Goal: Task Accomplishment & Management: Manage account settings

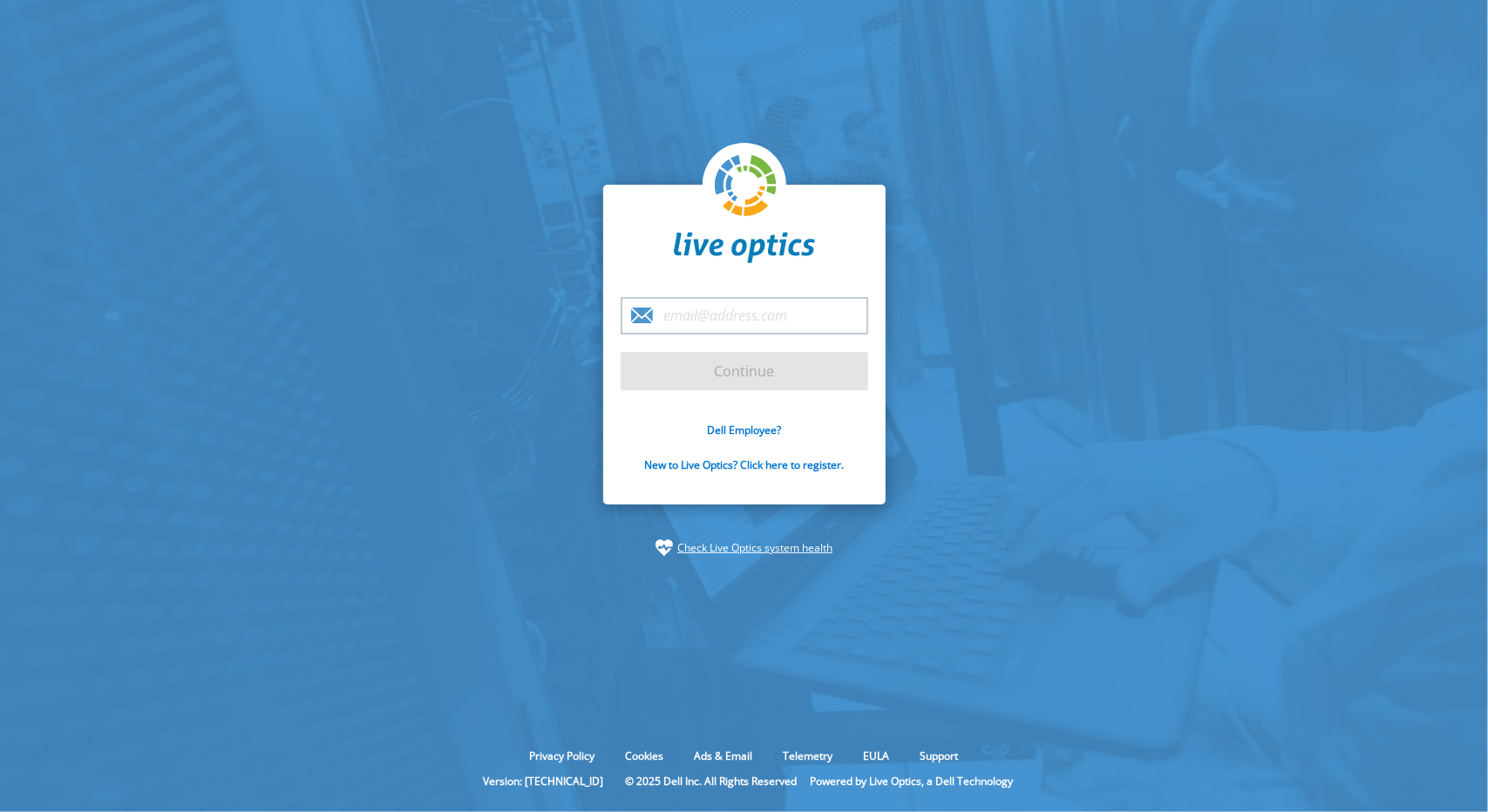
click at [787, 316] on input "email" at bounding box center [744, 315] width 248 height 38
type input "wmsantos@acdimpc.com.ph"
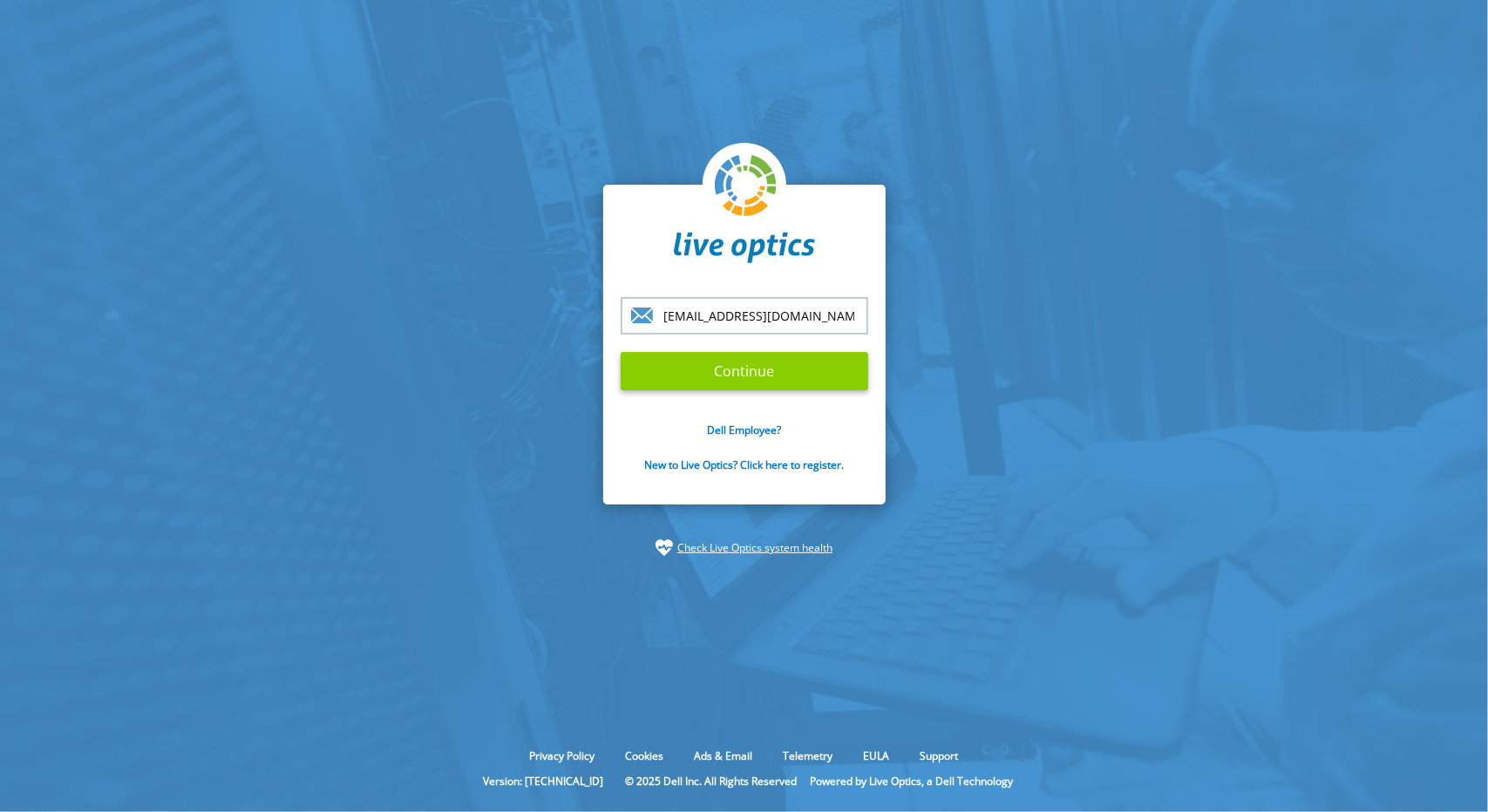
click at [791, 372] on input "Continue" at bounding box center [744, 371] width 248 height 38
click at [722, 375] on input "Continue" at bounding box center [744, 371] width 248 height 38
click at [738, 375] on input "Continue" at bounding box center [744, 371] width 248 height 38
click at [737, 368] on input "Continue" at bounding box center [744, 371] width 248 height 38
click at [737, 433] on link "Dell Employee?" at bounding box center [744, 430] width 74 height 15
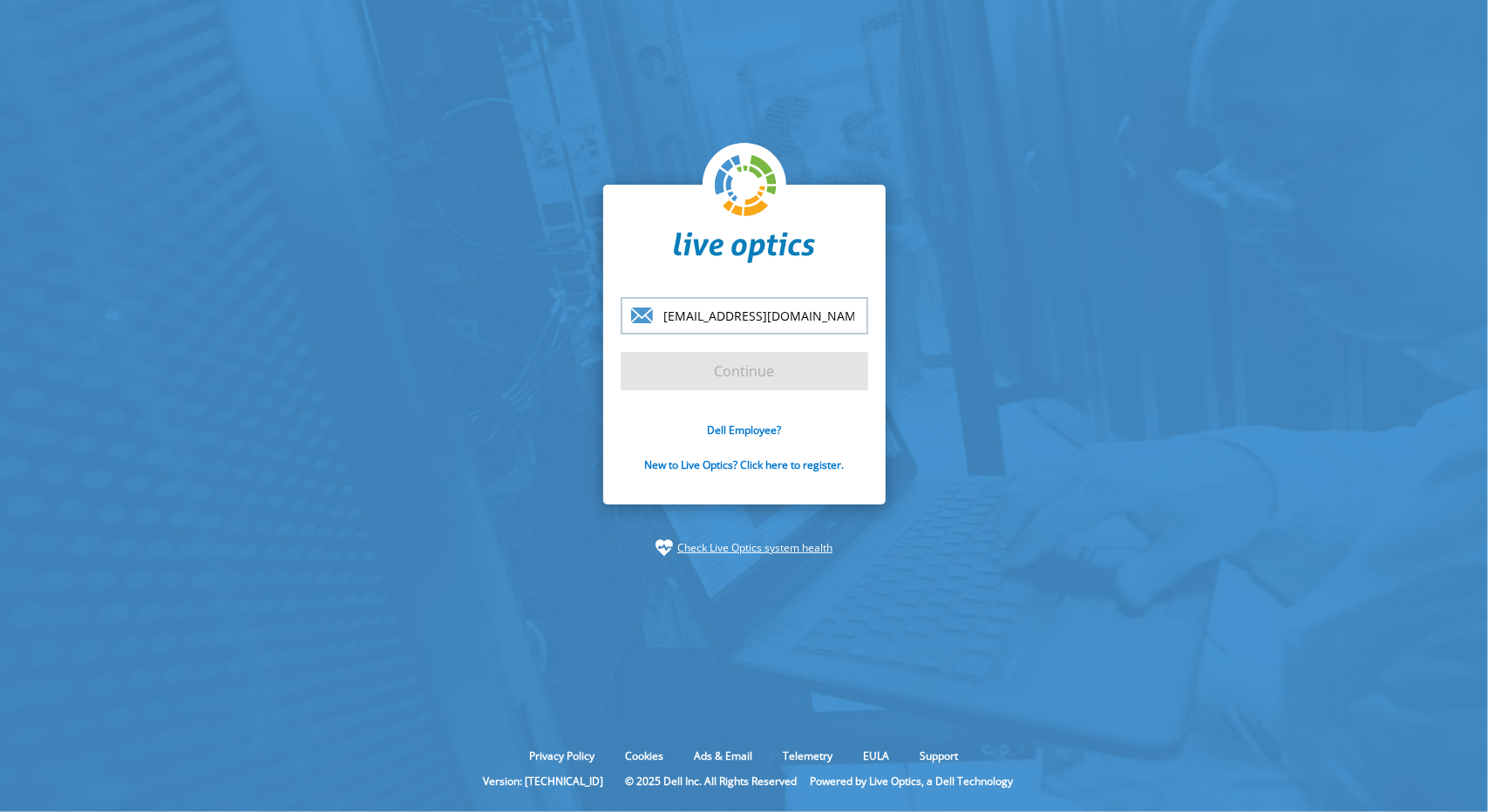
click at [843, 324] on input "wmsantos@acdimpc.com.ph" at bounding box center [744, 315] width 248 height 38
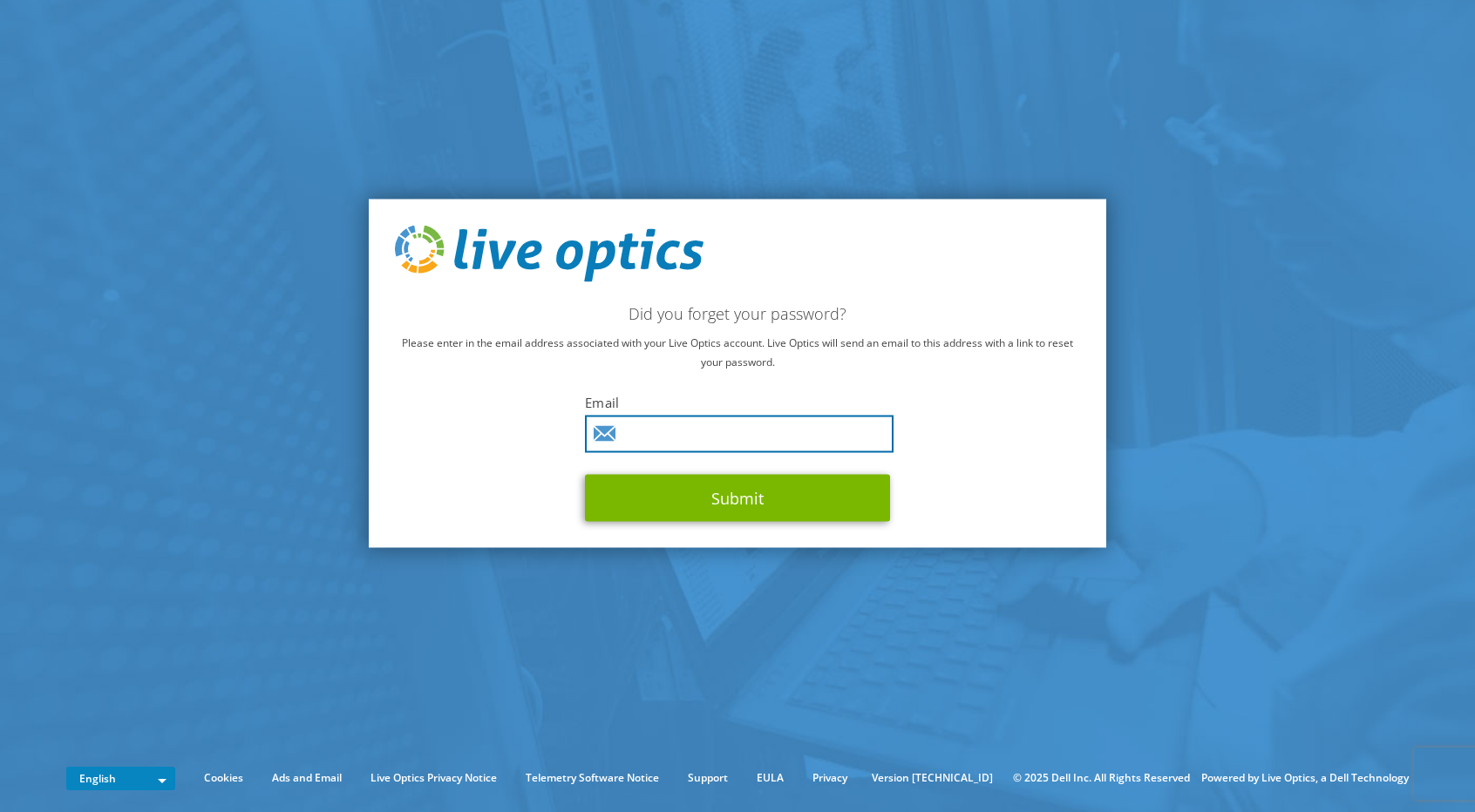
click at [649, 431] on input "text" at bounding box center [739, 434] width 309 height 38
type input "wmsantos@acdimpc.com.ph"
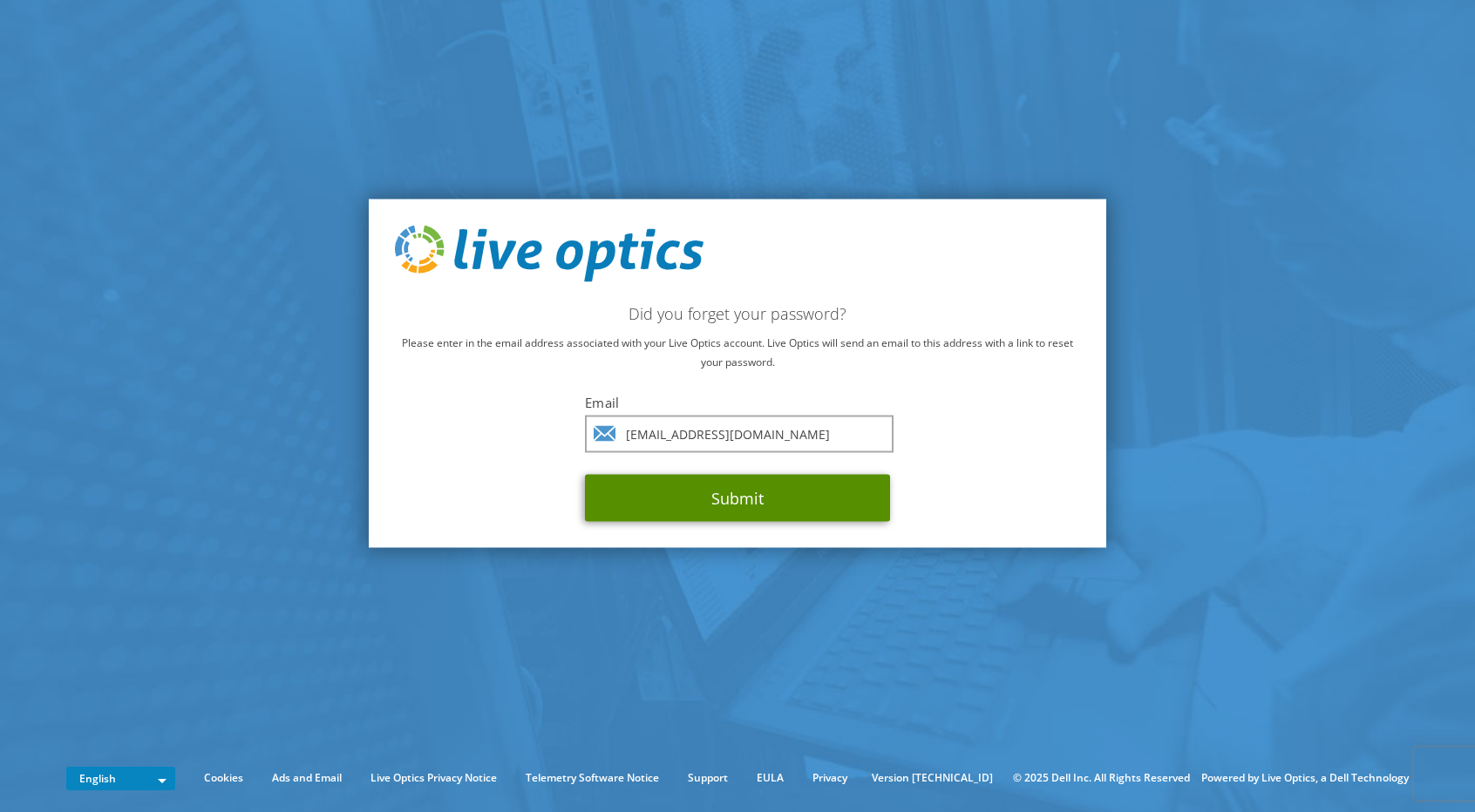
click at [715, 496] on button "Submit" at bounding box center [737, 498] width 305 height 47
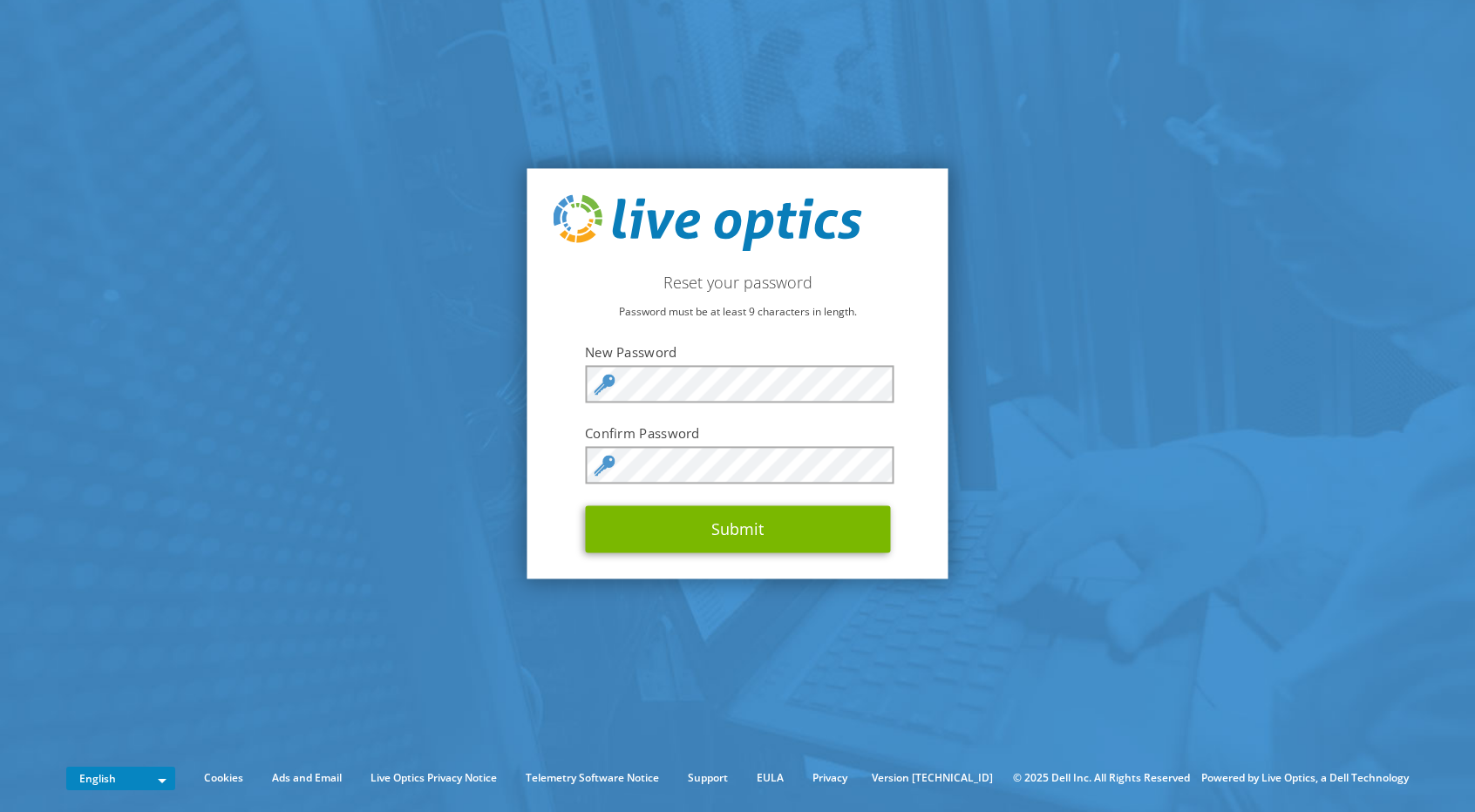
click at [82, 565] on section "Reset your password Password must be at least 9 characters in length. New Passw…" at bounding box center [737, 373] width 1475 height 747
click at [606, 462] on div at bounding box center [737, 465] width 305 height 38
click at [613, 537] on button "Submit" at bounding box center [737, 529] width 305 height 47
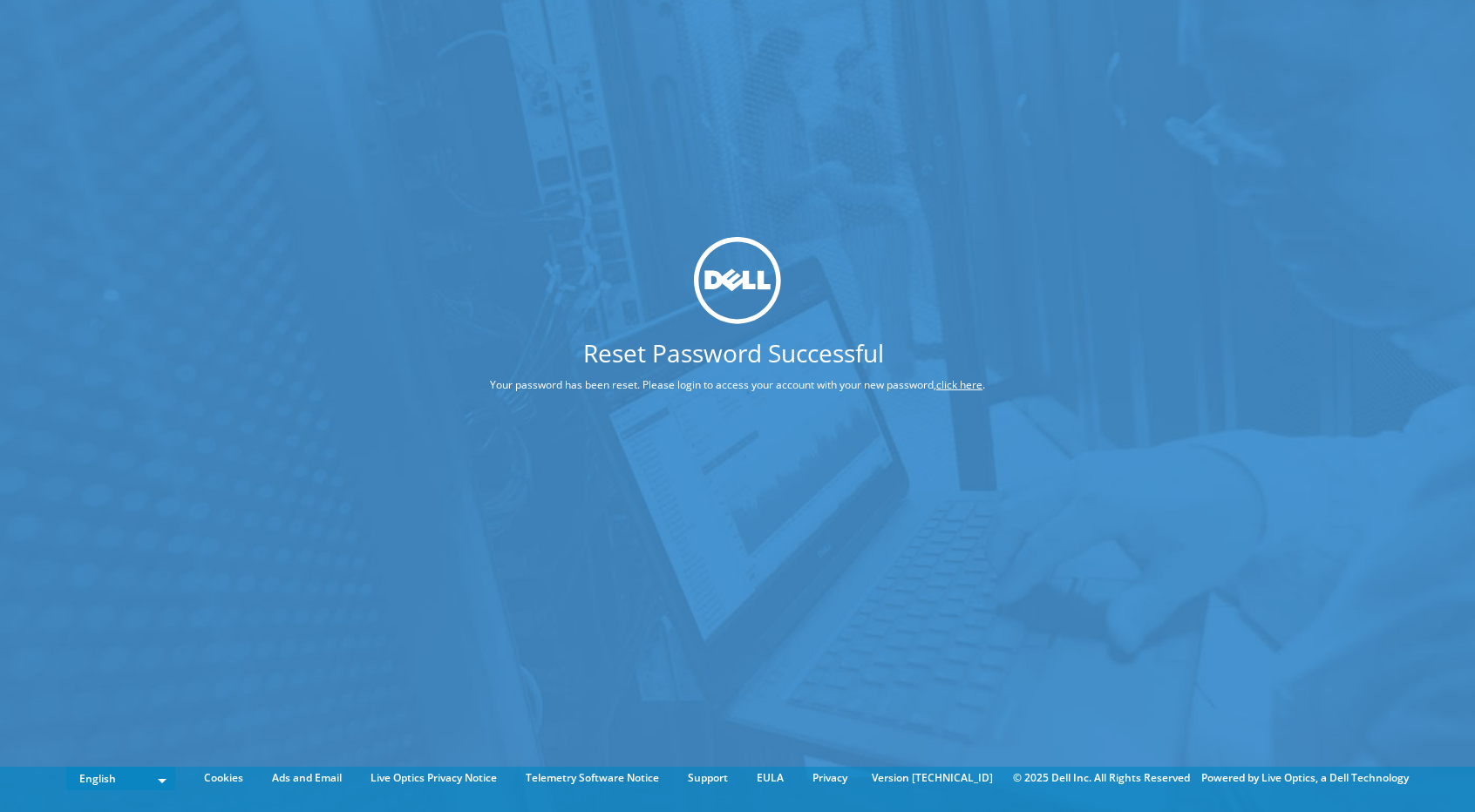
click at [89, 287] on div "Reset Password Successful Your password has been reset. Please login to access …" at bounding box center [737, 379] width 1475 height 760
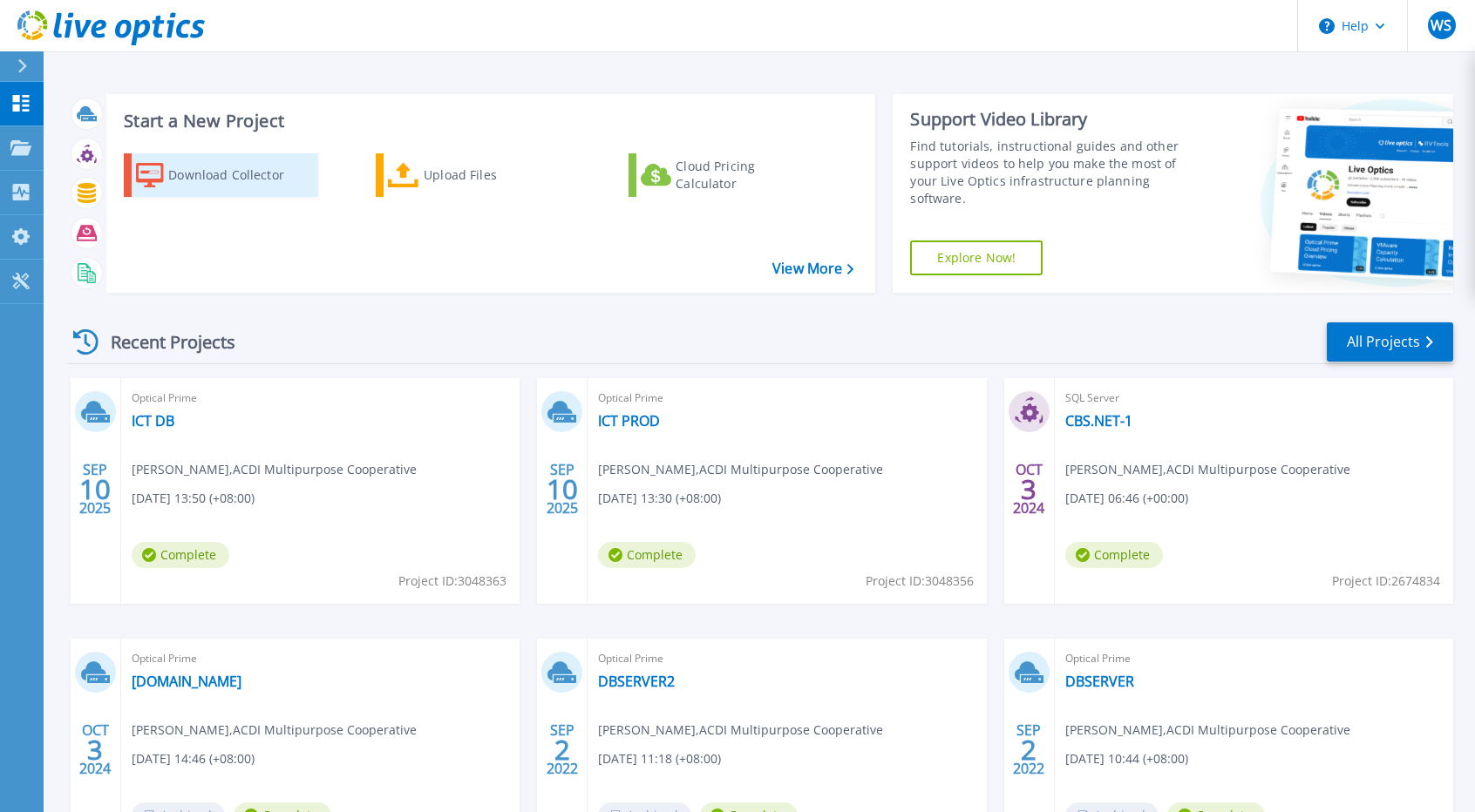
click at [204, 179] on div "Download Collector" at bounding box center [238, 175] width 139 height 35
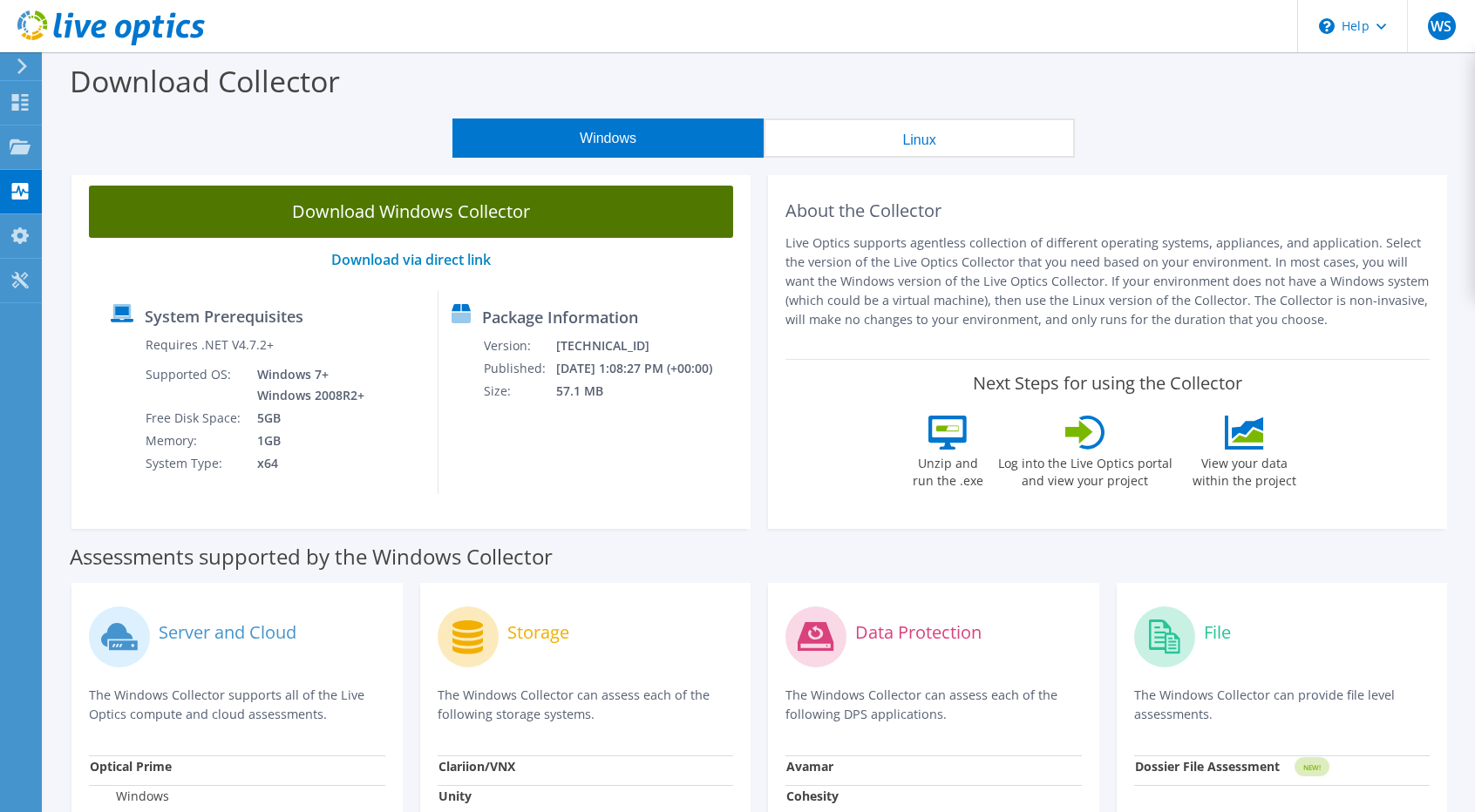
click at [263, 223] on link "Download Windows Collector" at bounding box center [411, 212] width 644 height 52
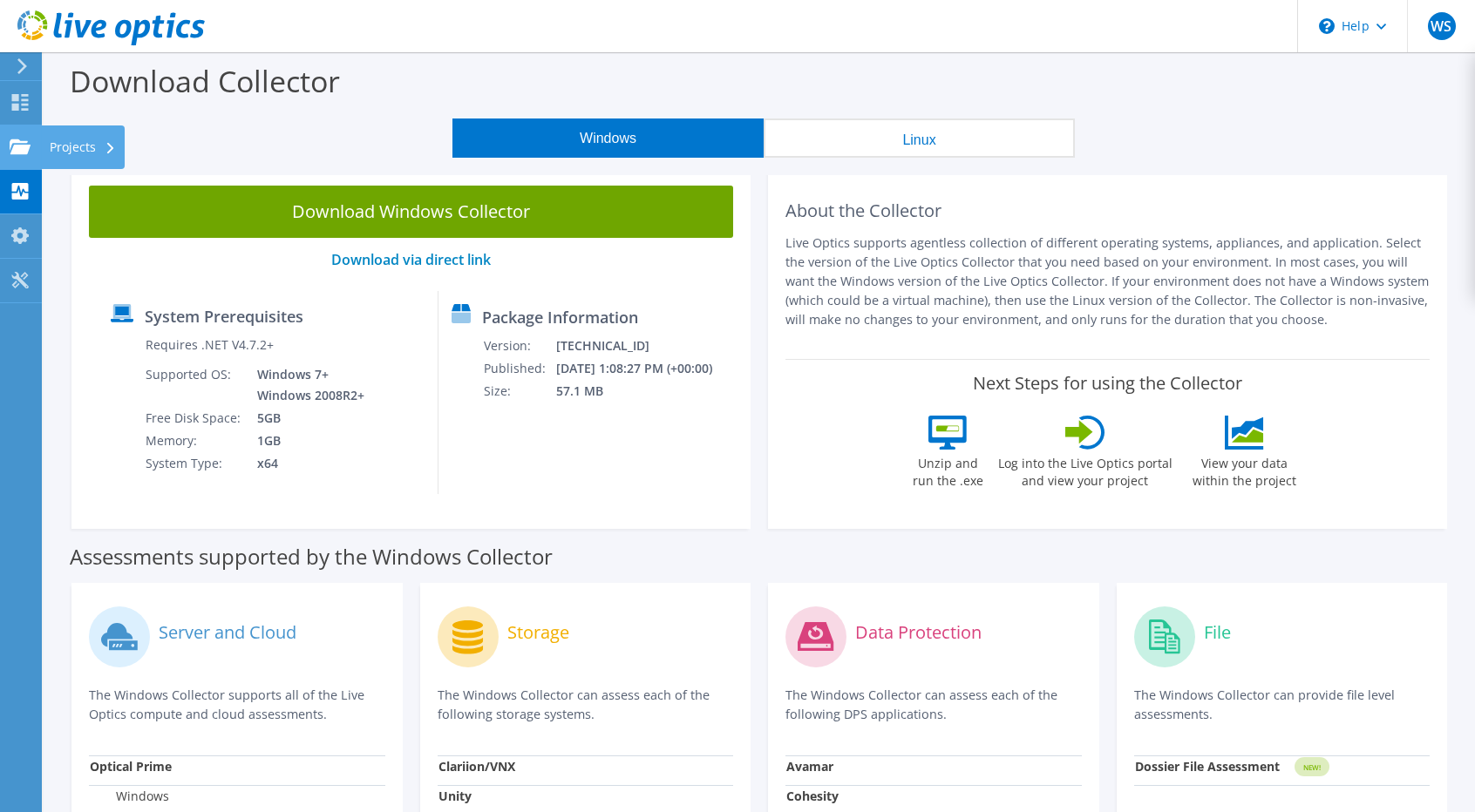
click at [17, 149] on use at bounding box center [19, 146] width 21 height 15
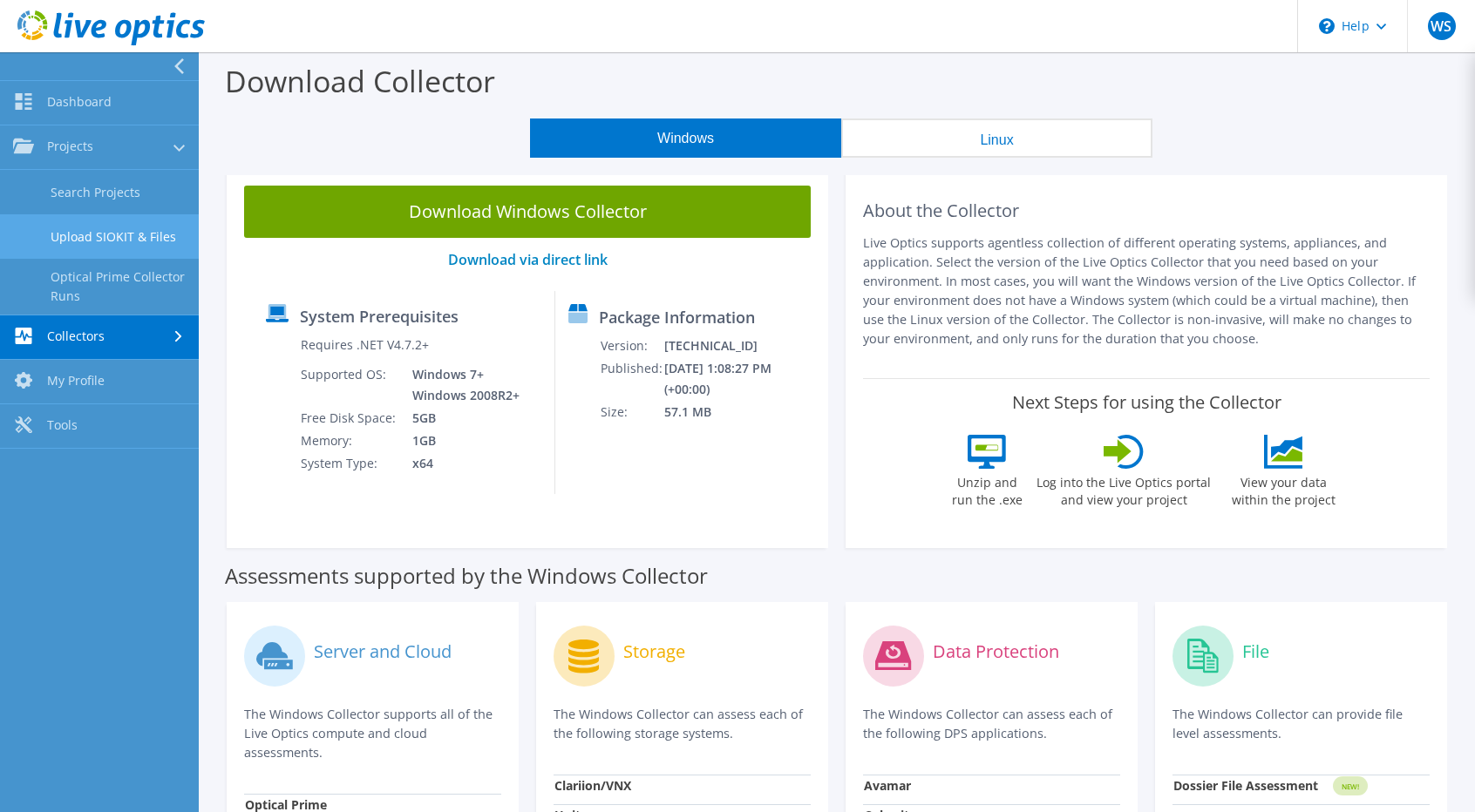
click at [85, 229] on link "Upload SIOKIT & Files" at bounding box center [99, 236] width 199 height 44
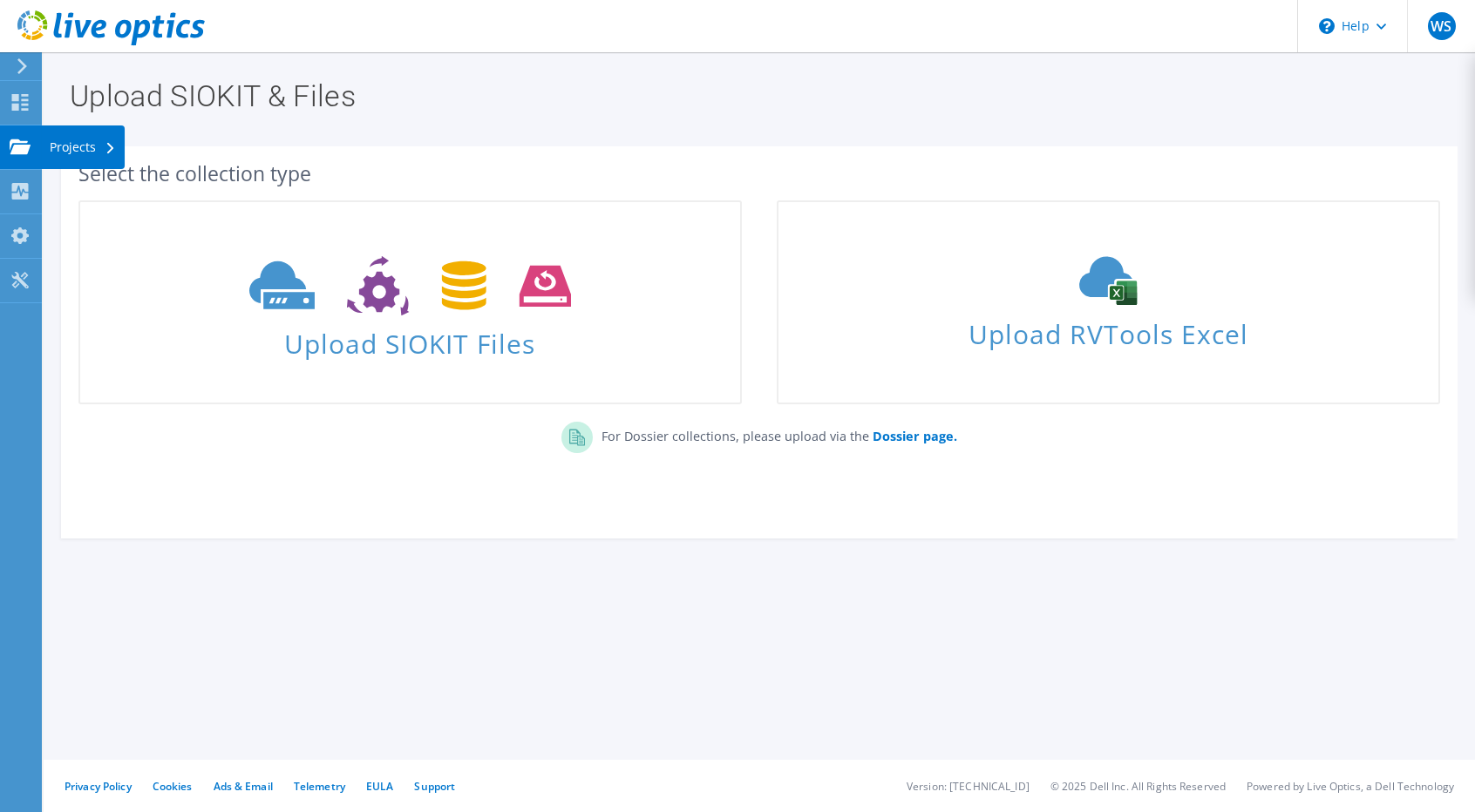
click at [25, 146] on use at bounding box center [19, 146] width 21 height 15
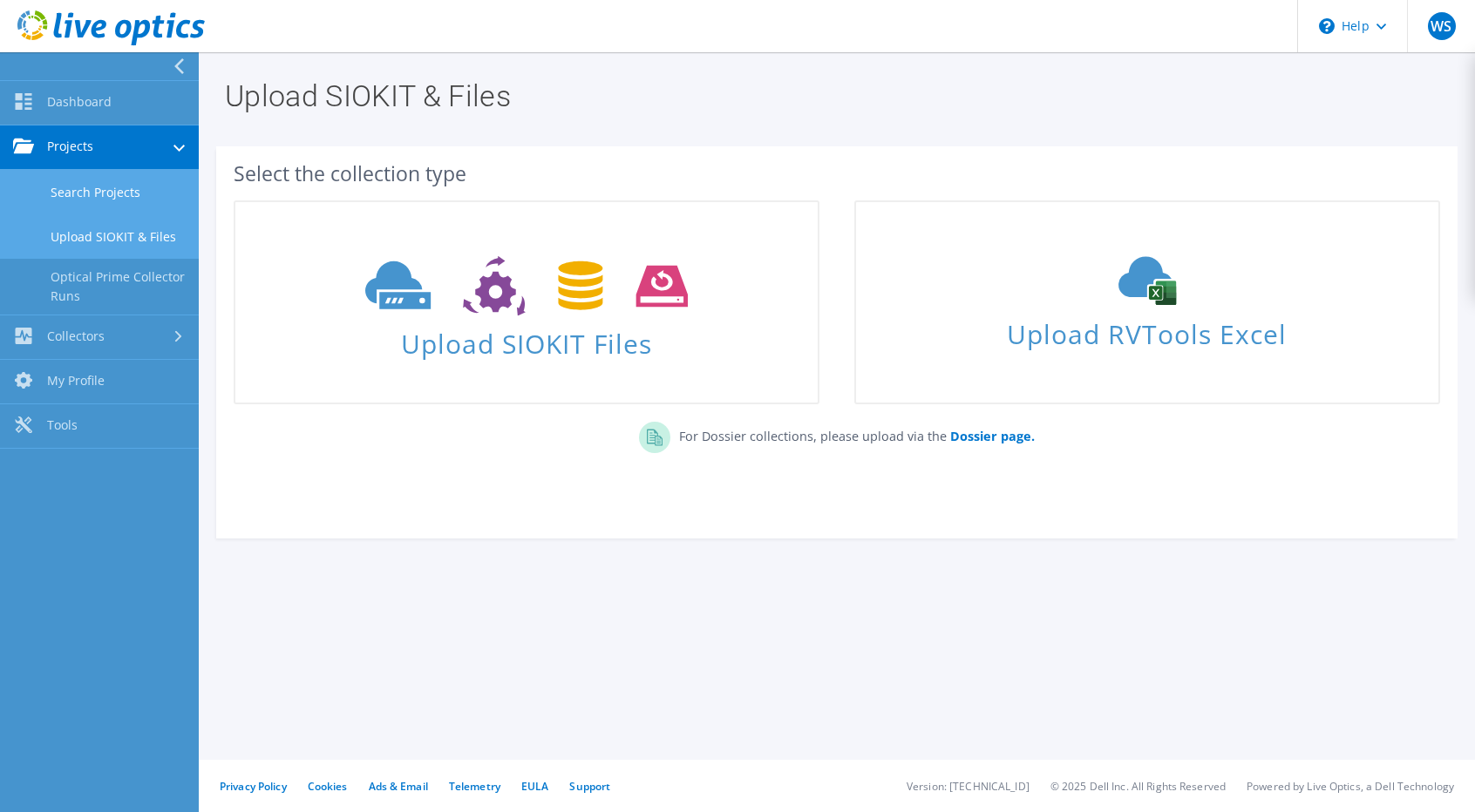
click at [89, 186] on link "Search Projects" at bounding box center [99, 192] width 199 height 44
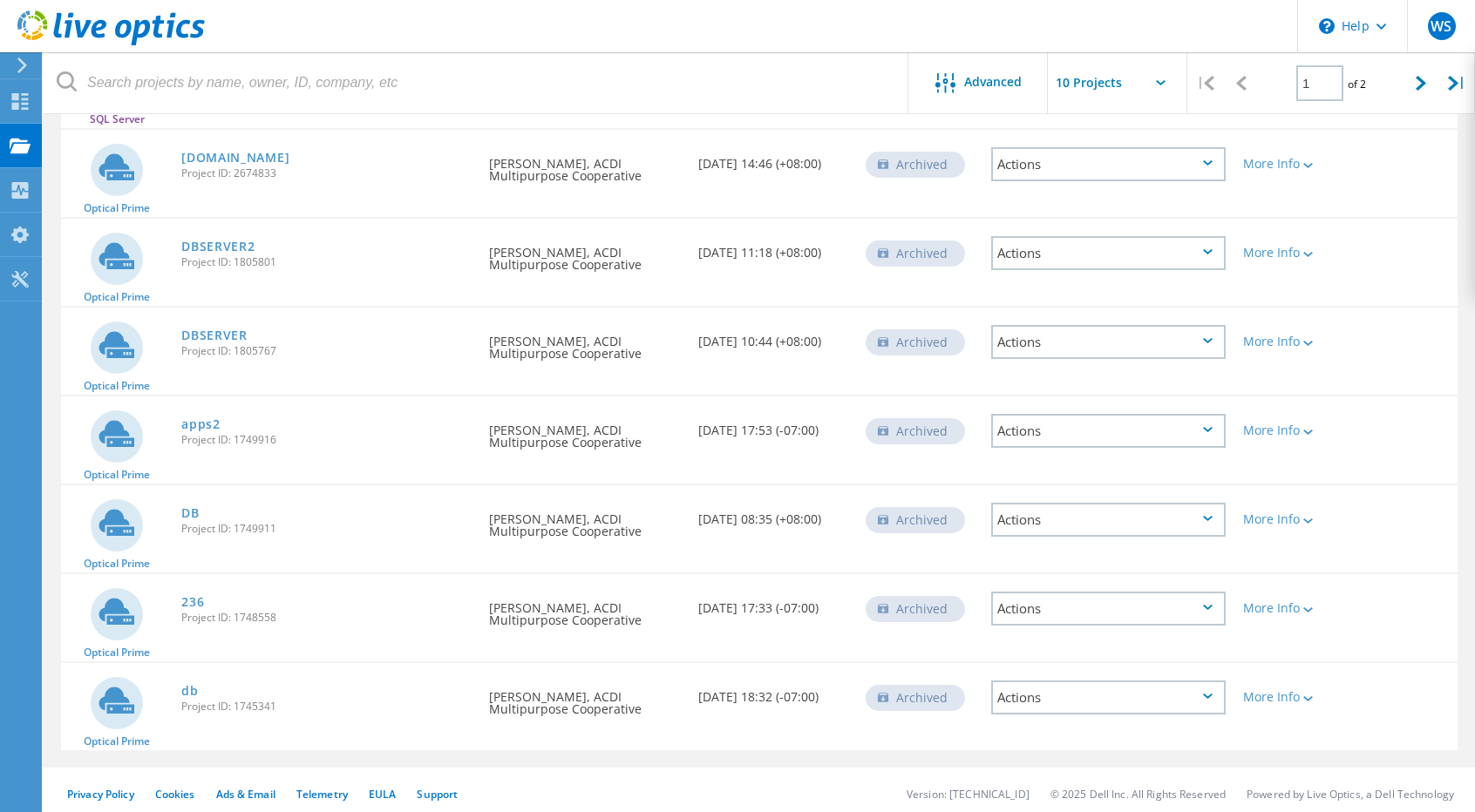
scroll to position [467, 0]
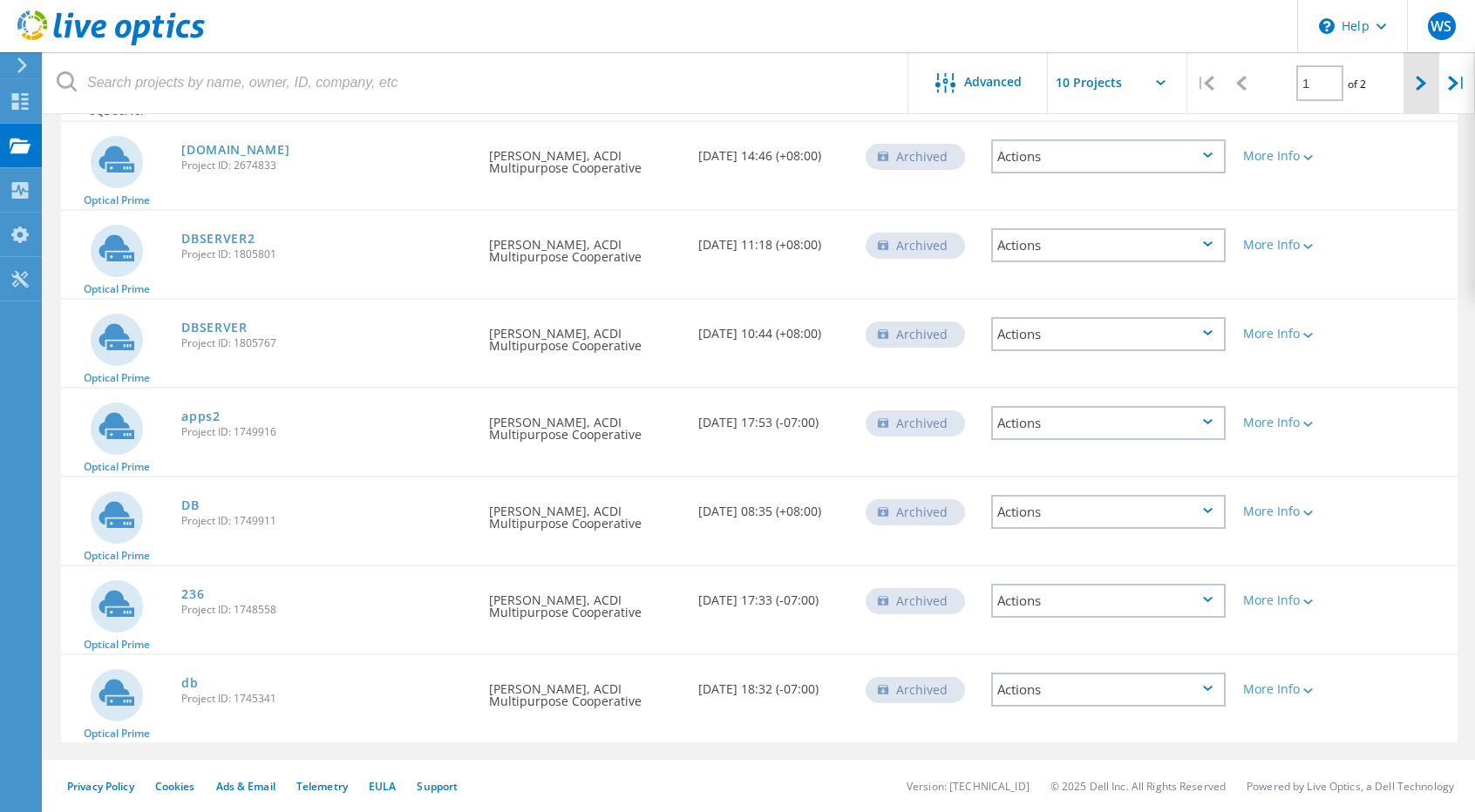
click at [1415, 90] on icon at bounding box center [1420, 83] width 10 height 15
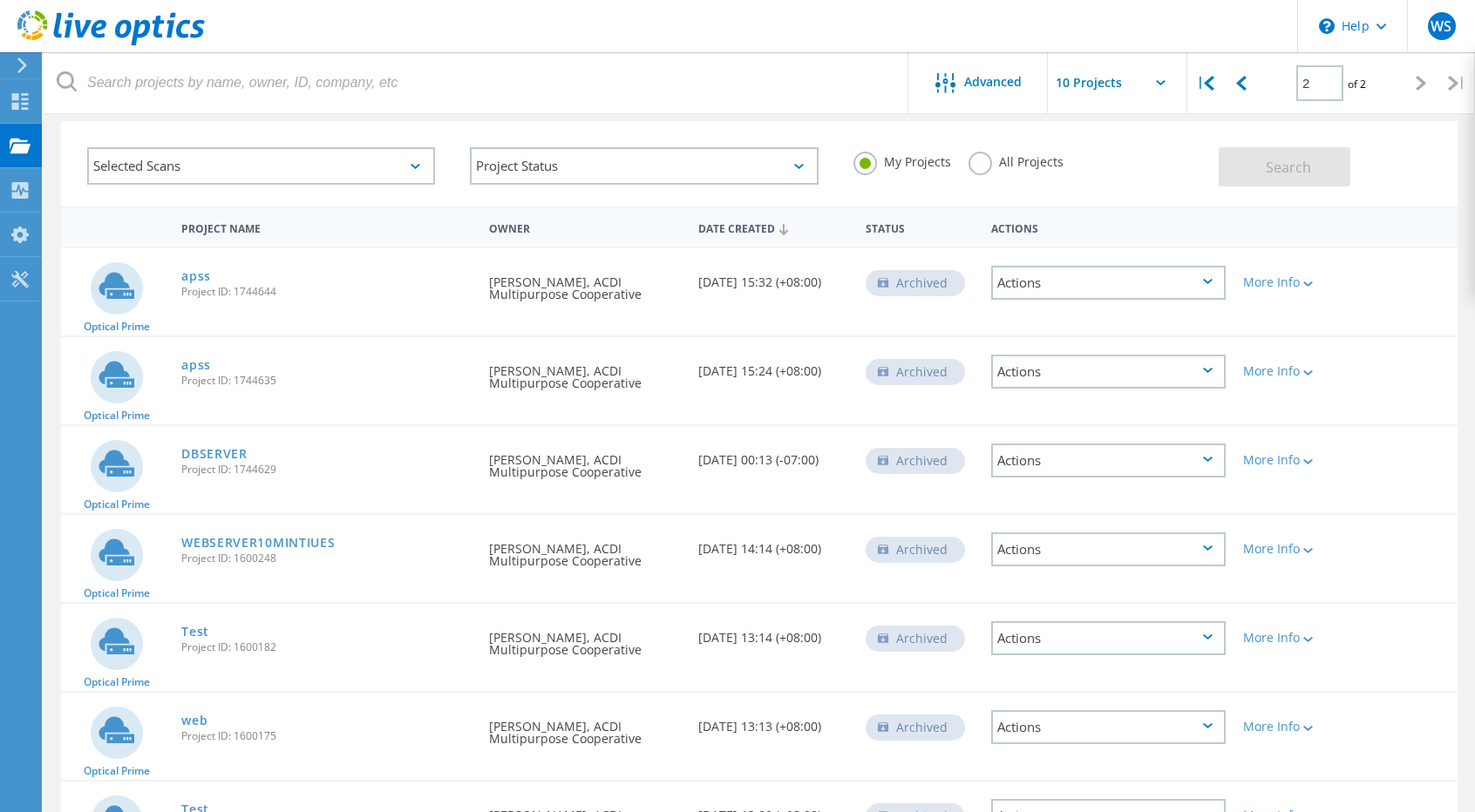
scroll to position [29, 0]
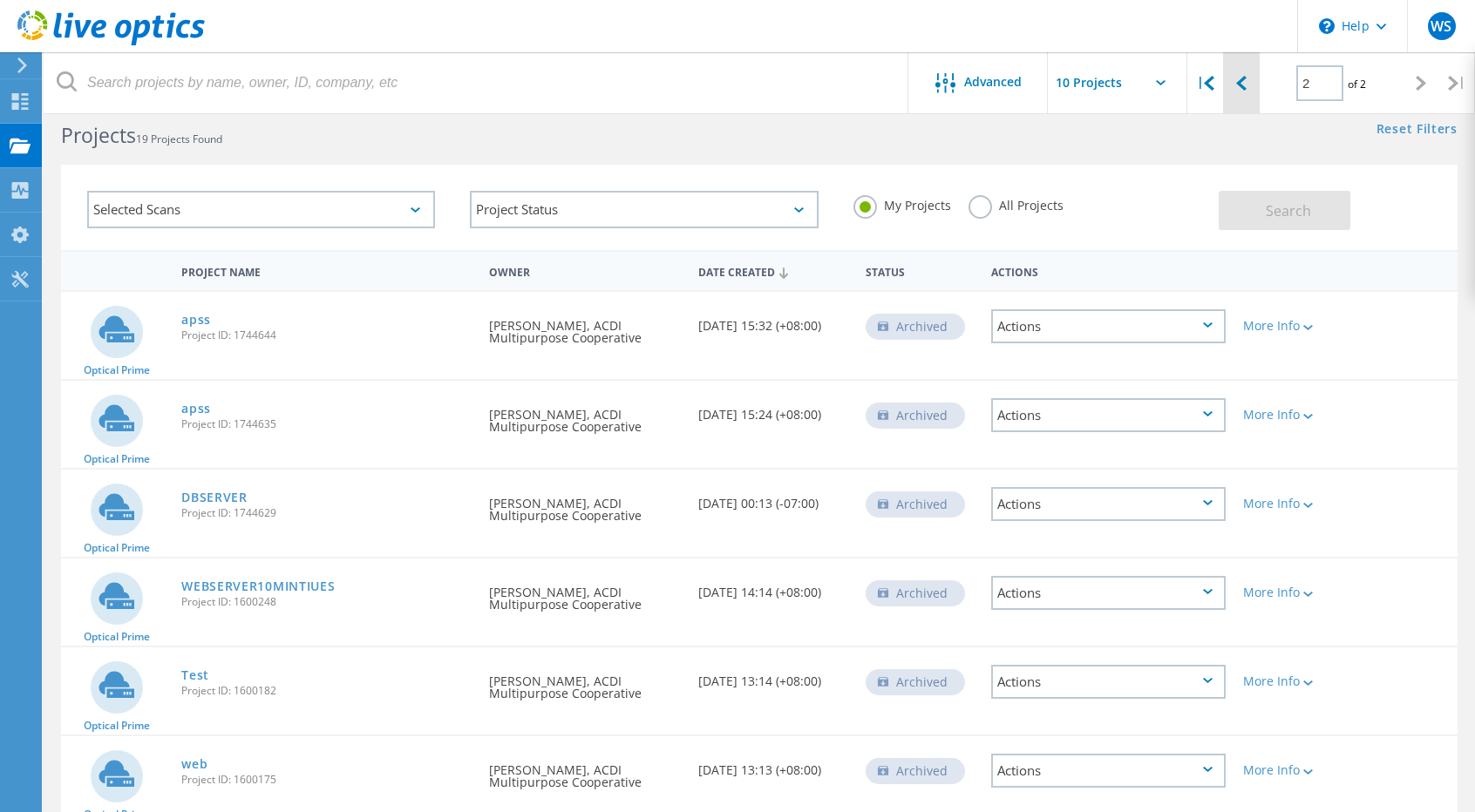
click at [1246, 82] on icon at bounding box center [1240, 83] width 10 height 15
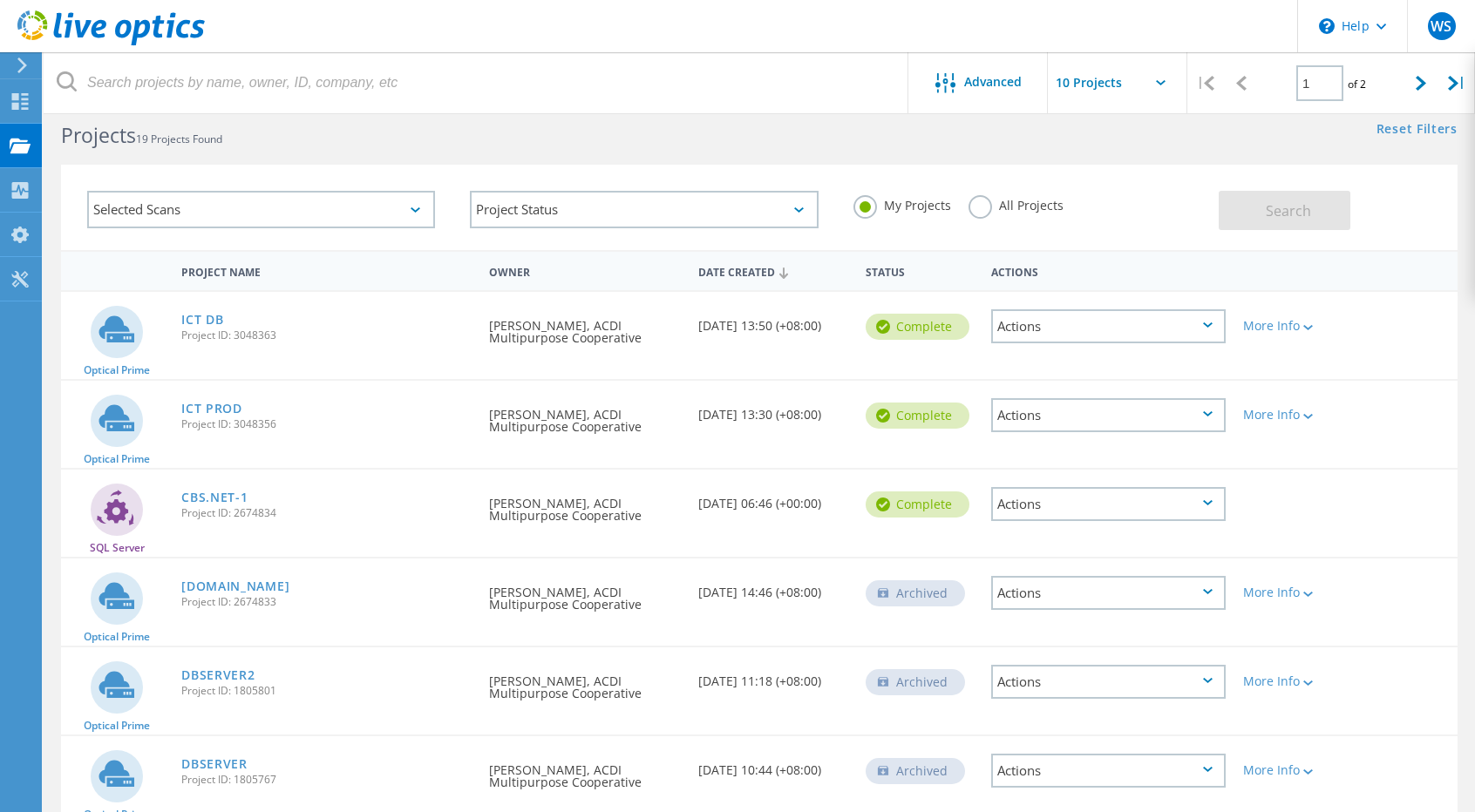
click at [984, 210] on label "All Projects" at bounding box center [1016, 203] width 95 height 16
click at [0, 0] on input "All Projects" at bounding box center [0, 0] width 0 height 0
click at [1269, 219] on span "Search" at bounding box center [1288, 211] width 45 height 19
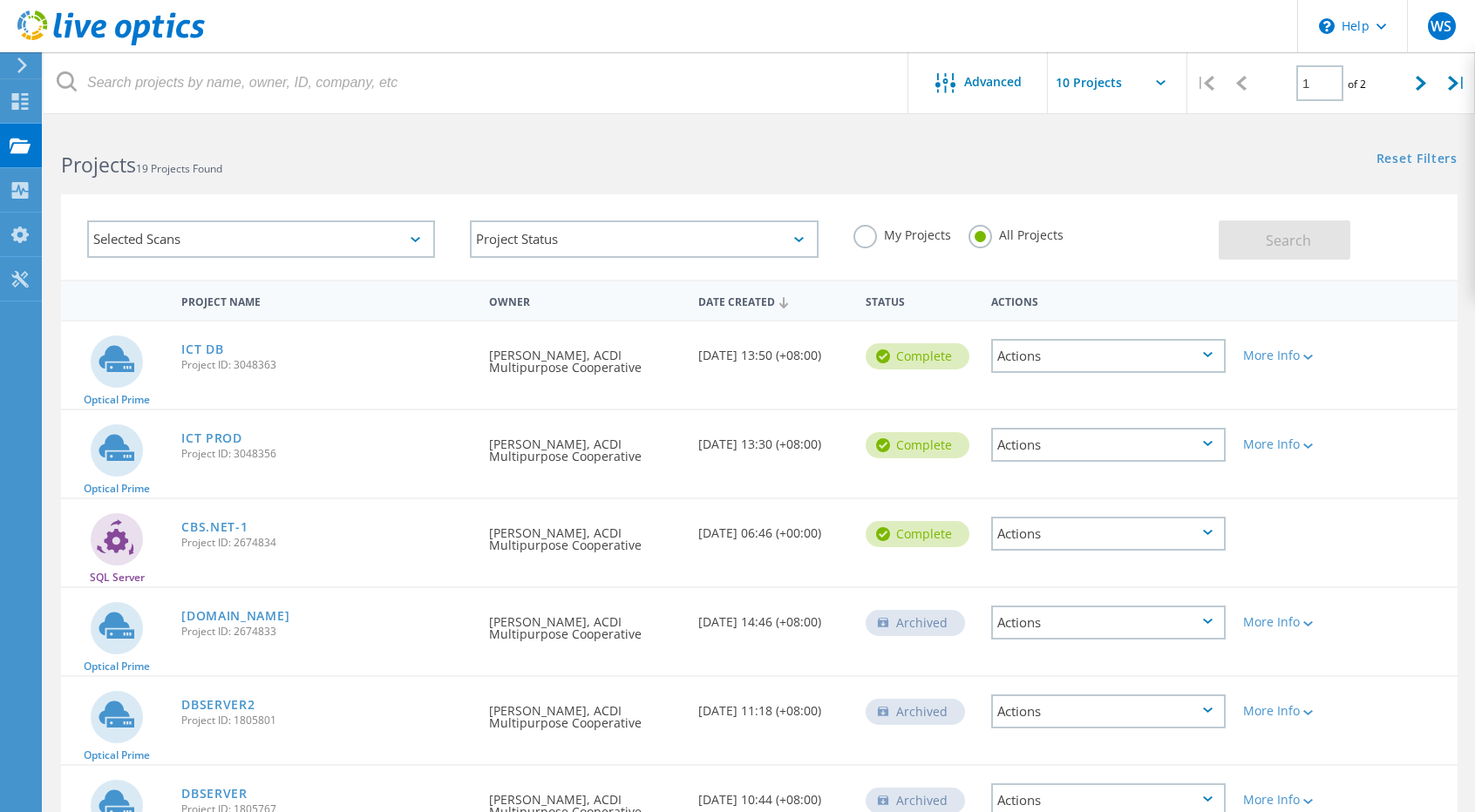
scroll to position [0, 0]
click at [1425, 91] on div at bounding box center [1421, 83] width 36 height 62
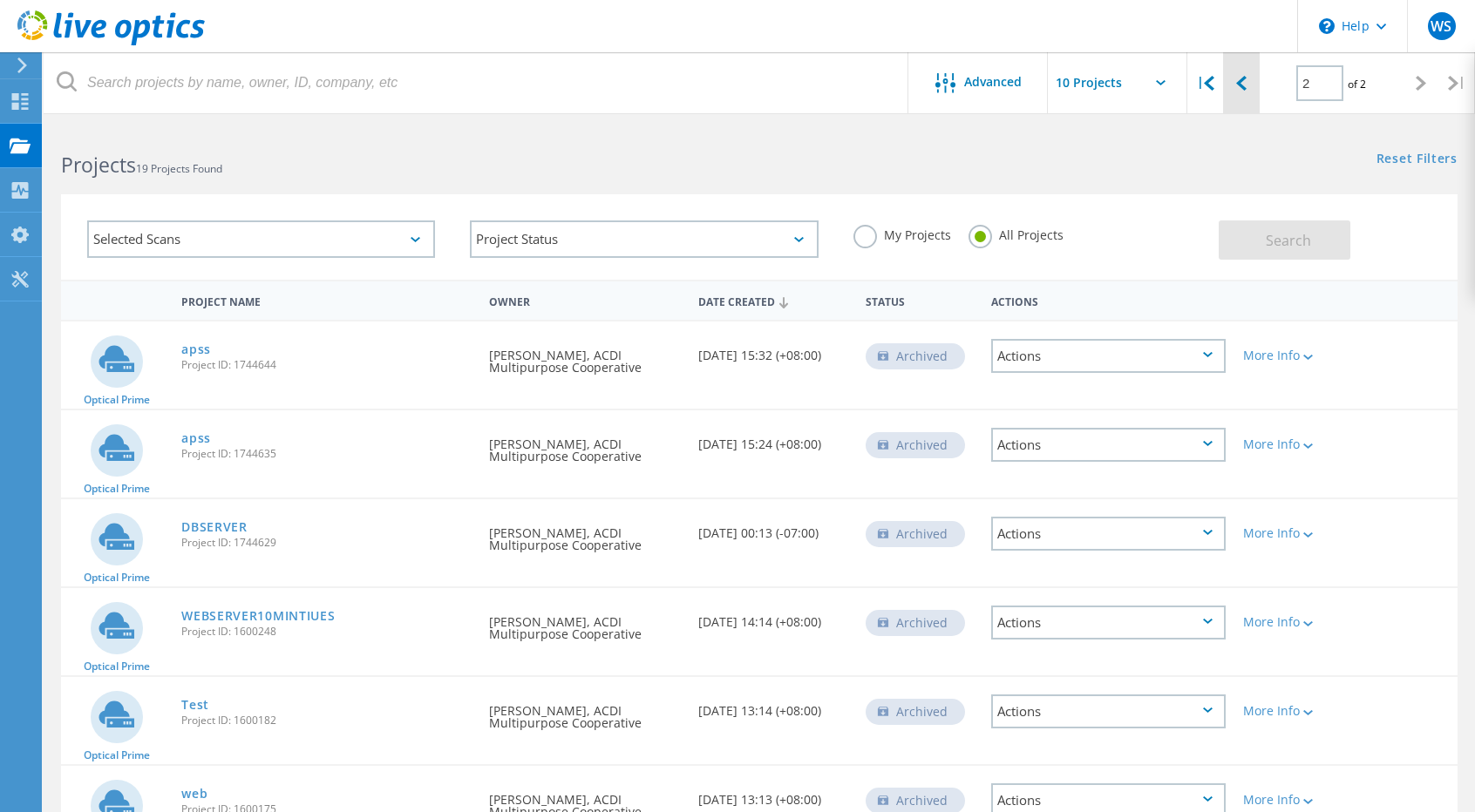
click at [1242, 96] on div at bounding box center [1240, 83] width 36 height 62
type input "1"
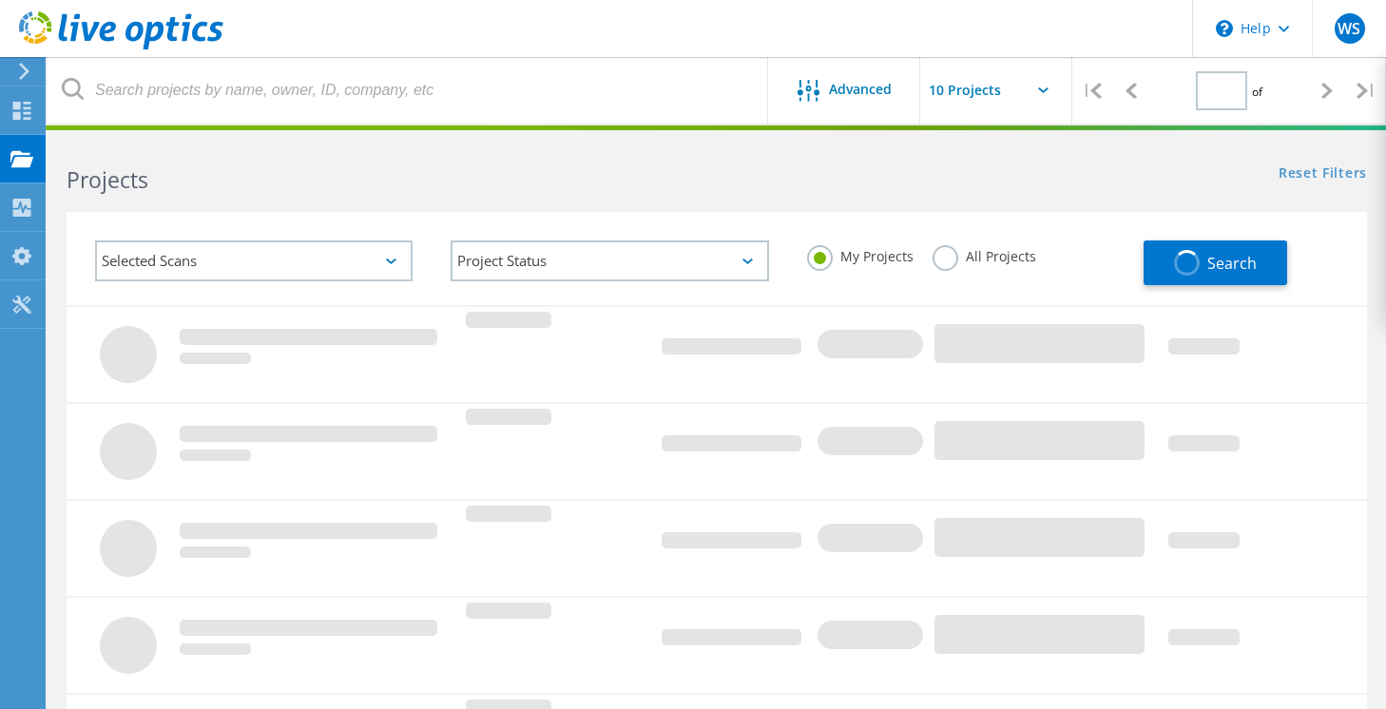
type input "1"
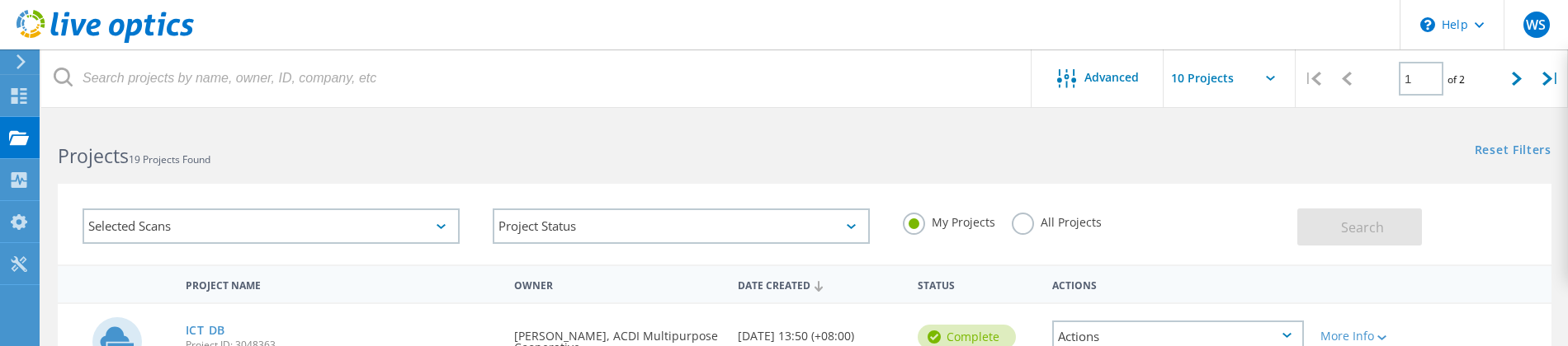
click at [867, 162] on div "Projects 19 Projects Found Reset Filters Show Filters" at bounding box center [804, 141] width 1526 height 43
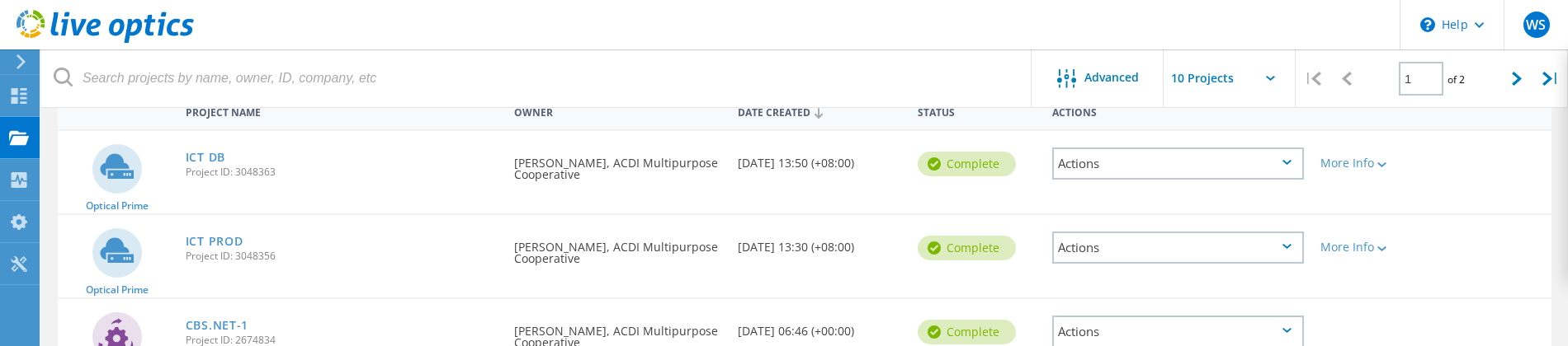
scroll to position [165, 0]
